Goal: Feedback & Contribution: Leave review/rating

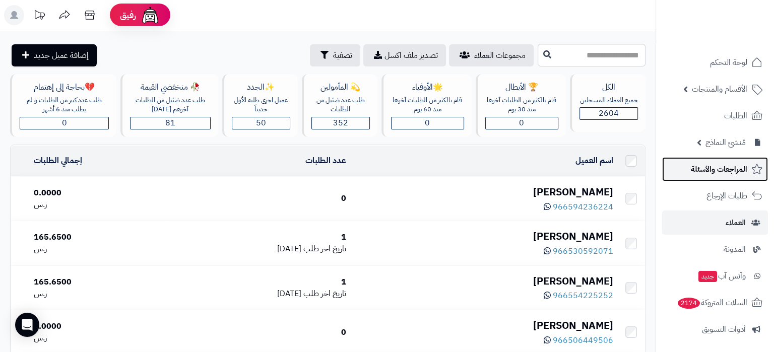
click at [717, 164] on span "المراجعات والأسئلة" at bounding box center [719, 169] width 56 height 14
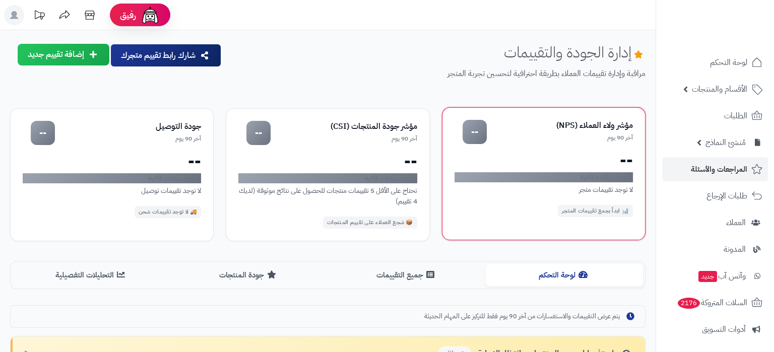
click at [596, 155] on div "--" at bounding box center [544, 160] width 178 height 16
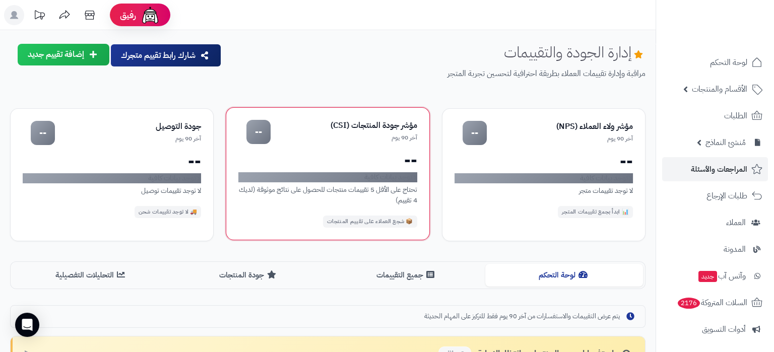
click at [354, 142] on div "آخر 90 يوم" at bounding box center [344, 138] width 146 height 9
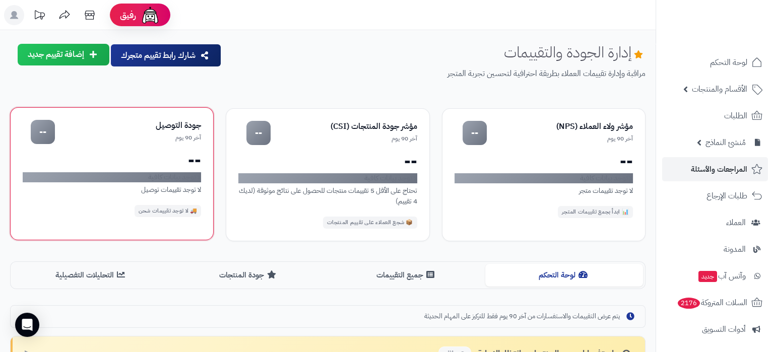
click at [117, 148] on div "جودة التوصيل آخر 90 يوم -- -- لا توجد بيانات كافية لا توجد تقييمات توصيل 🚚 لا ت…" at bounding box center [112, 173] width 204 height 133
click at [112, 123] on div "جودة التوصيل" at bounding box center [128, 126] width 146 height 12
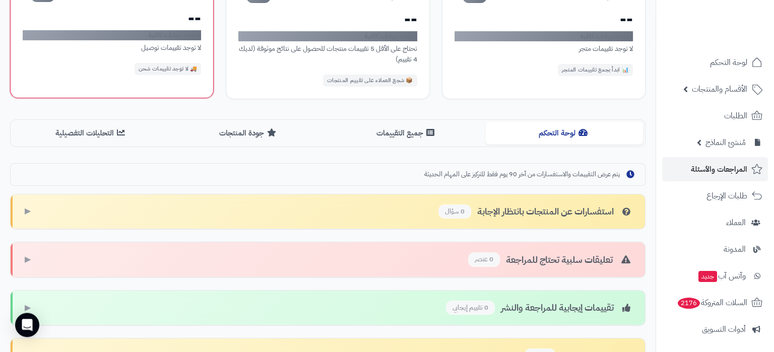
scroll to position [159, 0]
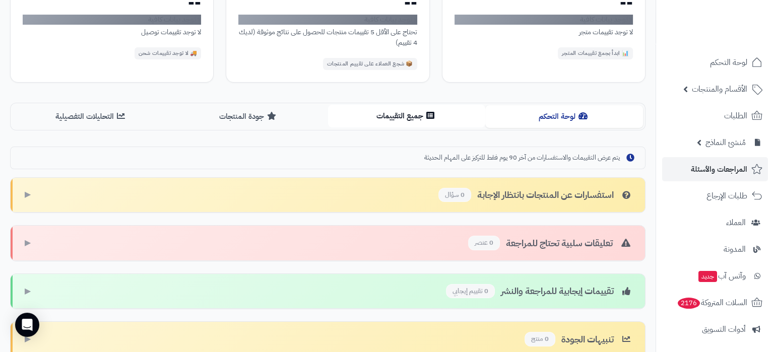
click at [417, 111] on button "جميع التقييمات" at bounding box center [407, 116] width 158 height 23
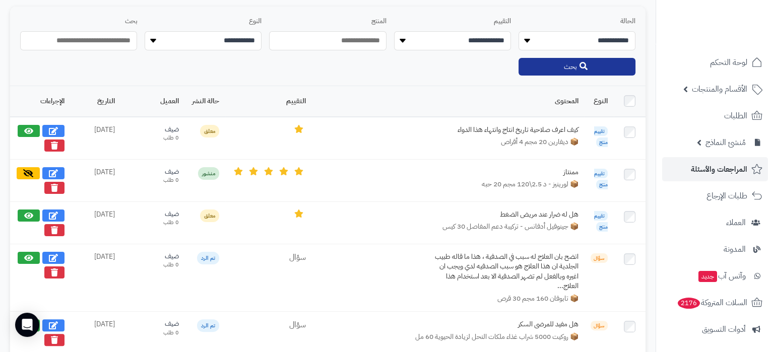
scroll to position [317, 0]
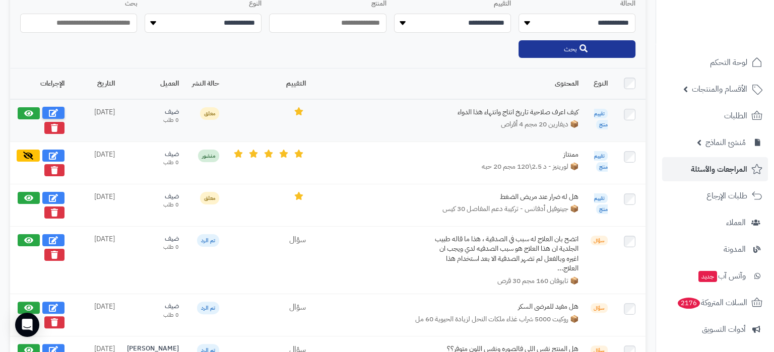
click at [54, 112] on icon at bounding box center [53, 113] width 9 height 8
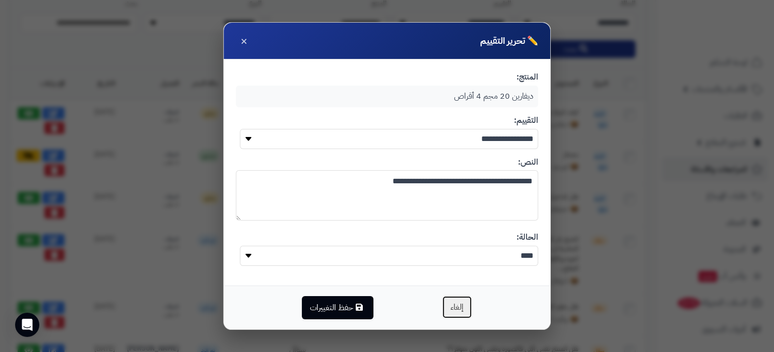
click at [455, 310] on button "إلغاء" at bounding box center [457, 307] width 30 height 23
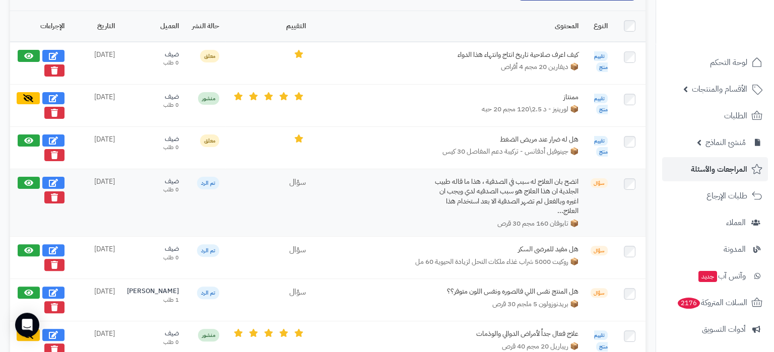
scroll to position [422, 0]
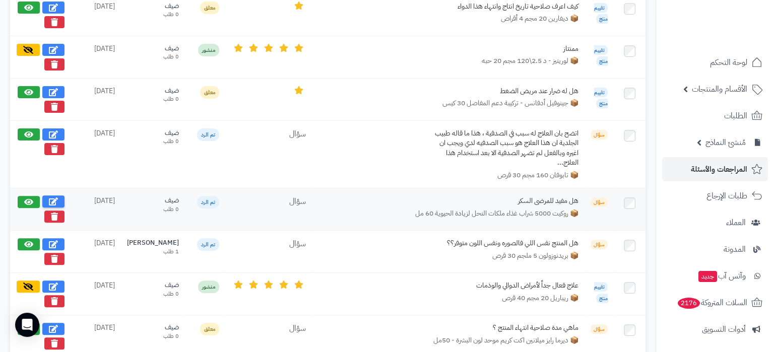
click at [52, 198] on icon at bounding box center [53, 202] width 9 height 8
select select "*"
type textarea "**********"
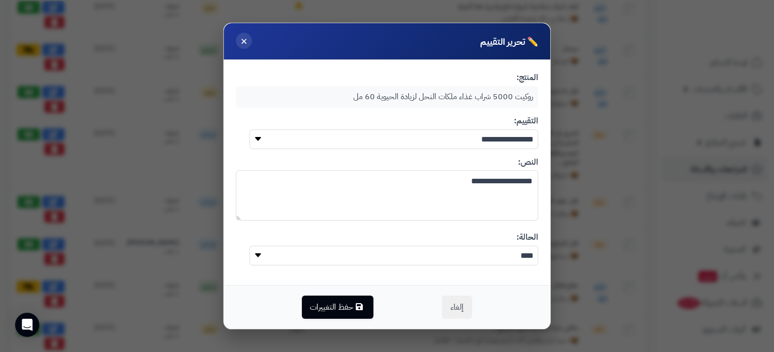
click at [246, 43] on span "×" at bounding box center [243, 40] width 7 height 17
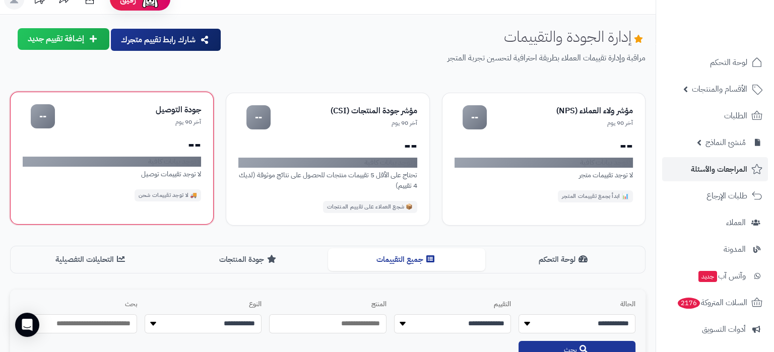
scroll to position [0, 0]
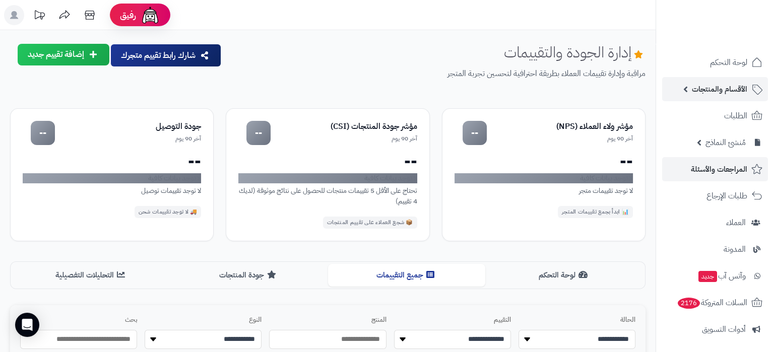
click at [715, 87] on span "الأقسام والمنتجات" at bounding box center [719, 89] width 55 height 14
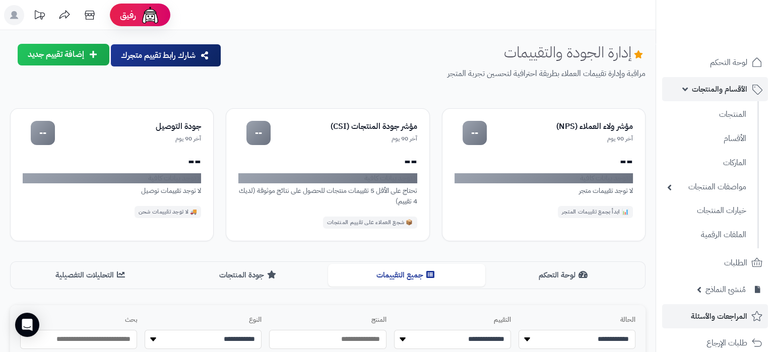
click at [718, 92] on span "الأقسام والمنتجات" at bounding box center [719, 89] width 55 height 14
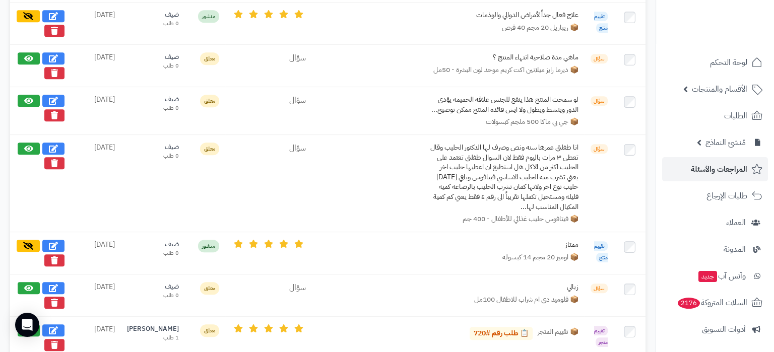
scroll to position [687, 0]
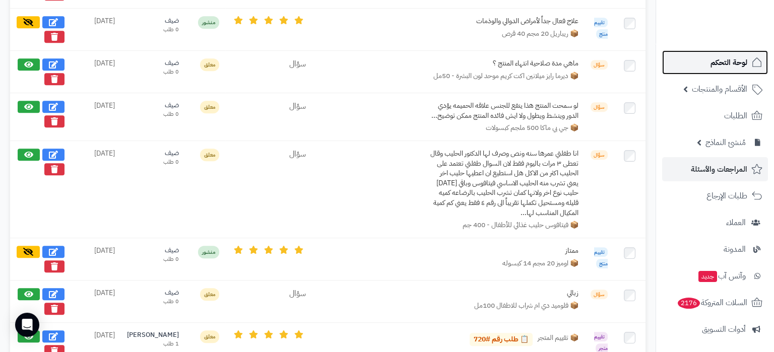
click at [727, 53] on link "لوحة التحكم" at bounding box center [715, 62] width 106 height 24
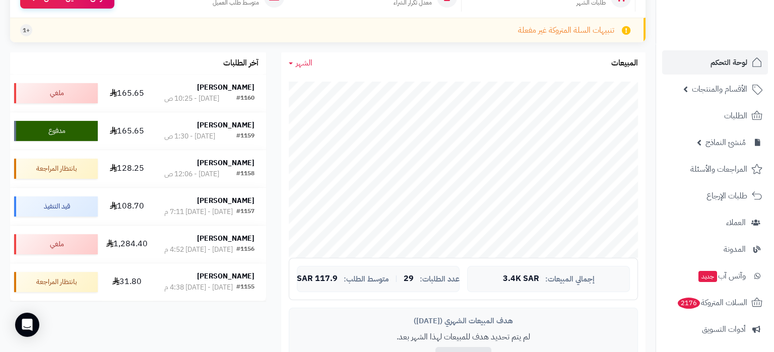
scroll to position [159, 0]
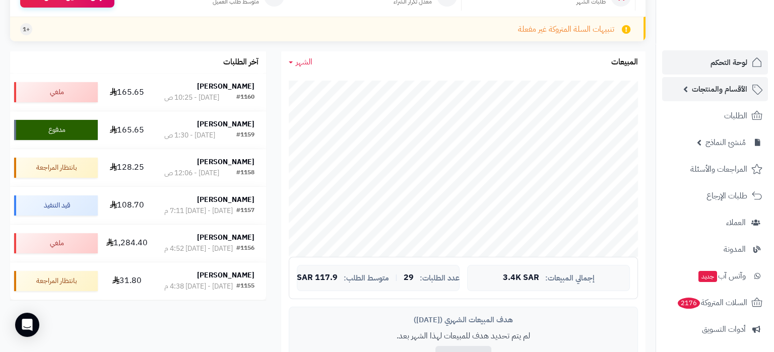
click at [710, 96] on span "الأقسام والمنتجات" at bounding box center [719, 89] width 55 height 14
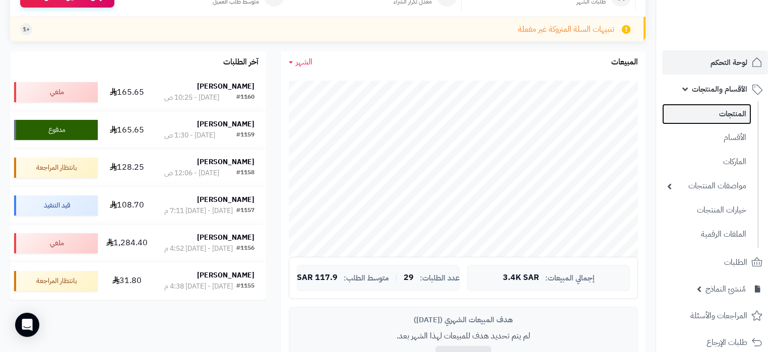
click at [712, 115] on link "المنتجات" at bounding box center [706, 114] width 89 height 21
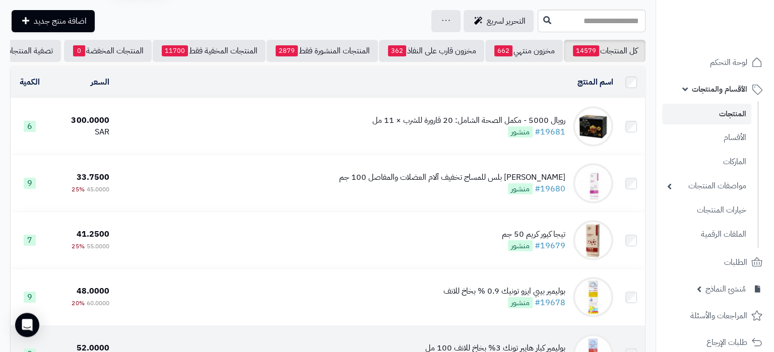
scroll to position [53, 0]
